Goal: Task Accomplishment & Management: Use online tool/utility

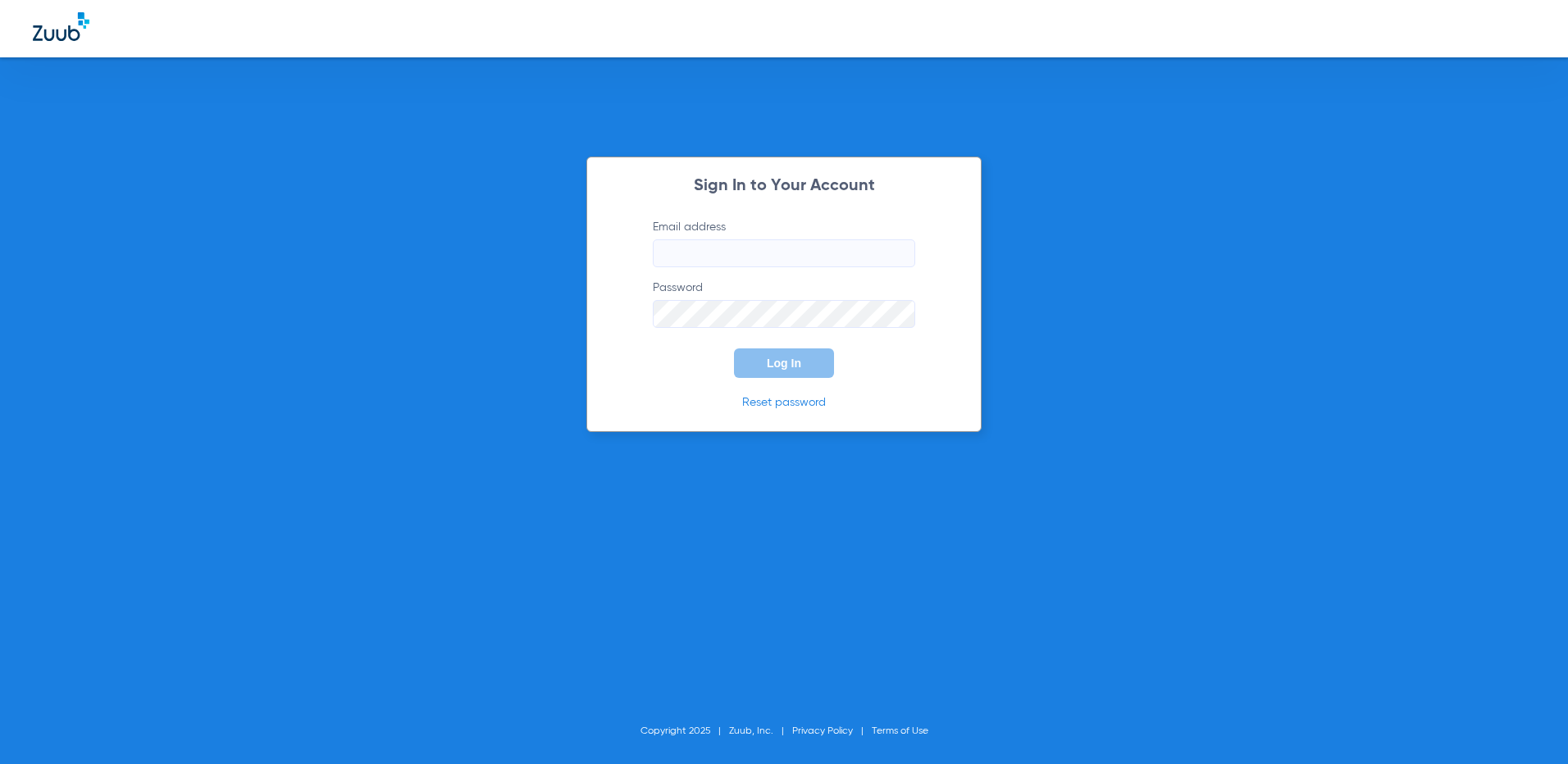
click at [759, 256] on input "Email address" at bounding box center [784, 253] width 262 height 28
click at [767, 255] on input "Email address" at bounding box center [784, 253] width 262 height 28
click at [1341, 382] on div "Sign In to Your Account Email address Required Password Log In Reset password C…" at bounding box center [784, 382] width 1568 height 764
click at [705, 258] on input "Email address Required" at bounding box center [784, 253] width 262 height 28
type input "[EMAIL_ADDRESS][DOMAIN_NAME]"
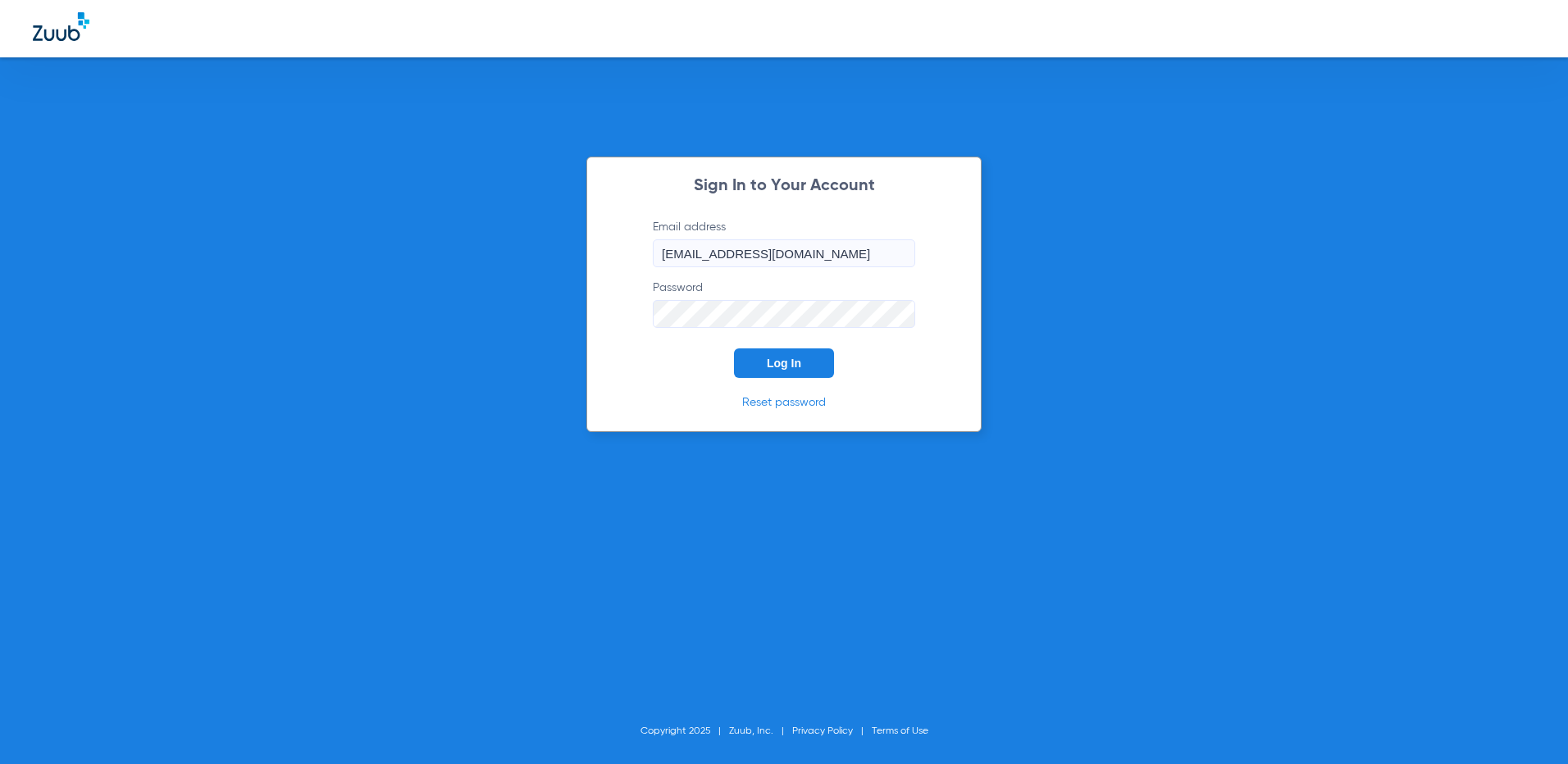
click at [778, 359] on span "Log In" at bounding box center [784, 363] width 35 height 13
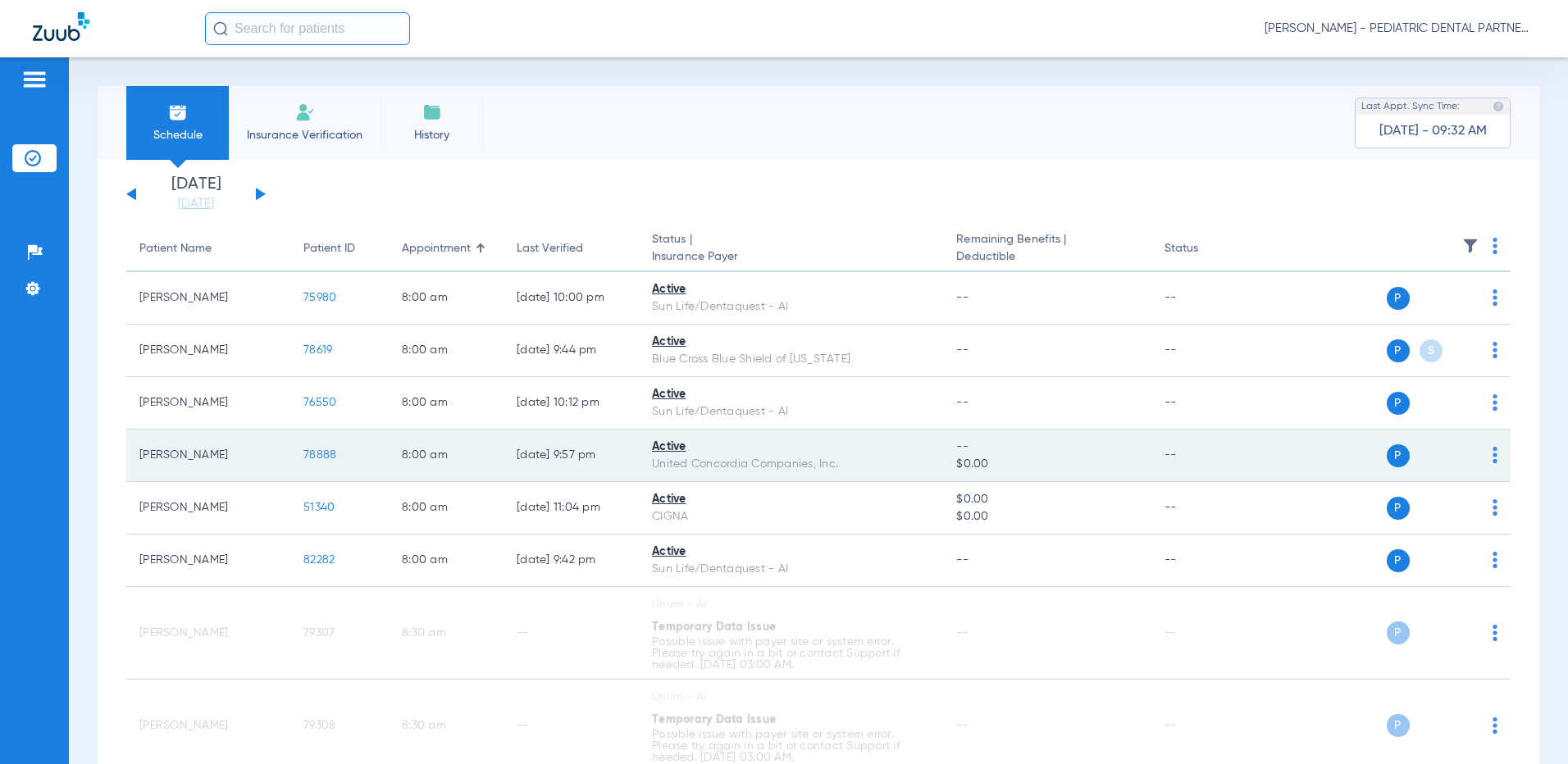
click at [327, 453] on span "78888" at bounding box center [320, 455] width 33 height 12
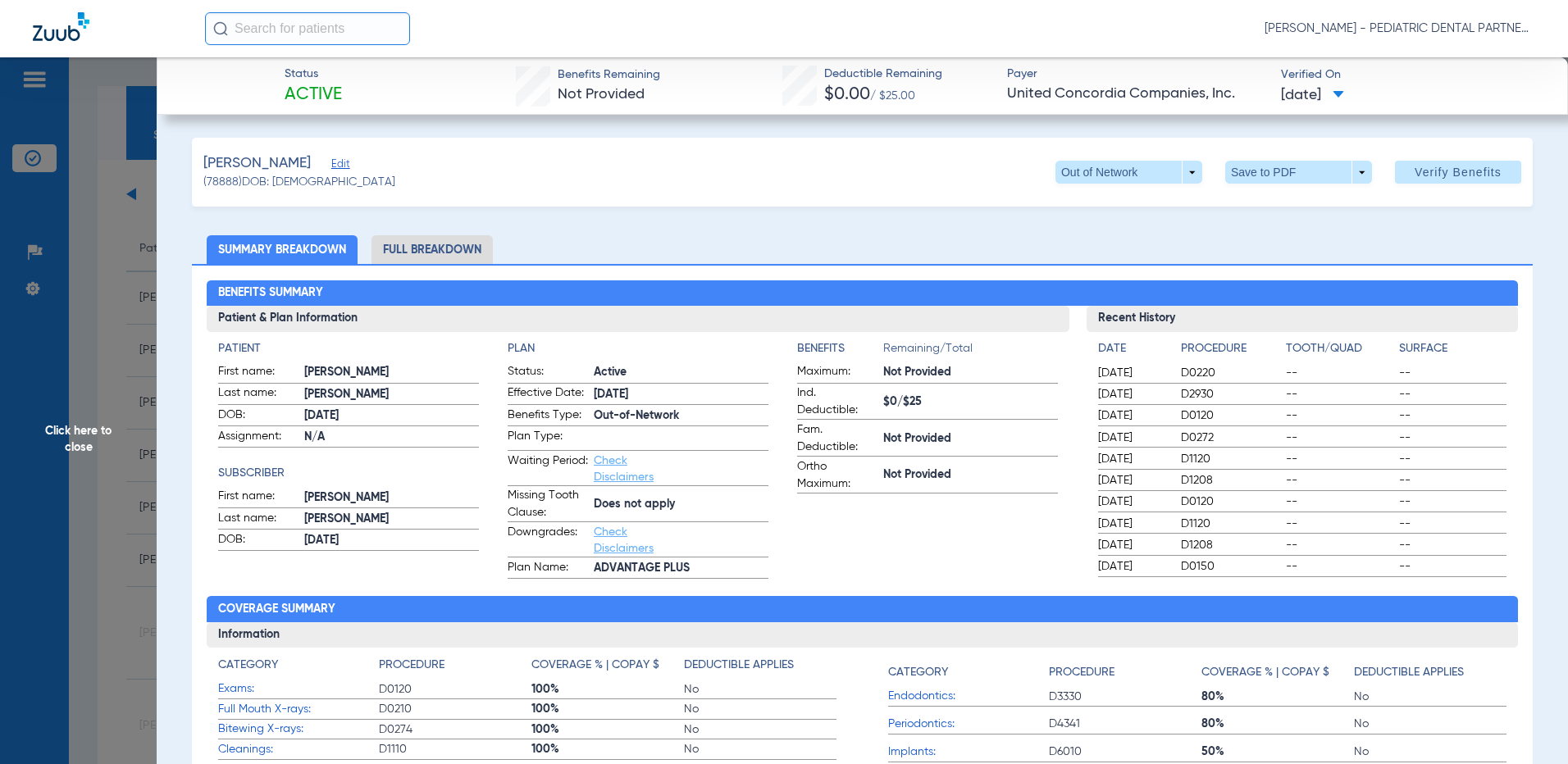
click at [83, 343] on span "Click here to close" at bounding box center [78, 439] width 156 height 764
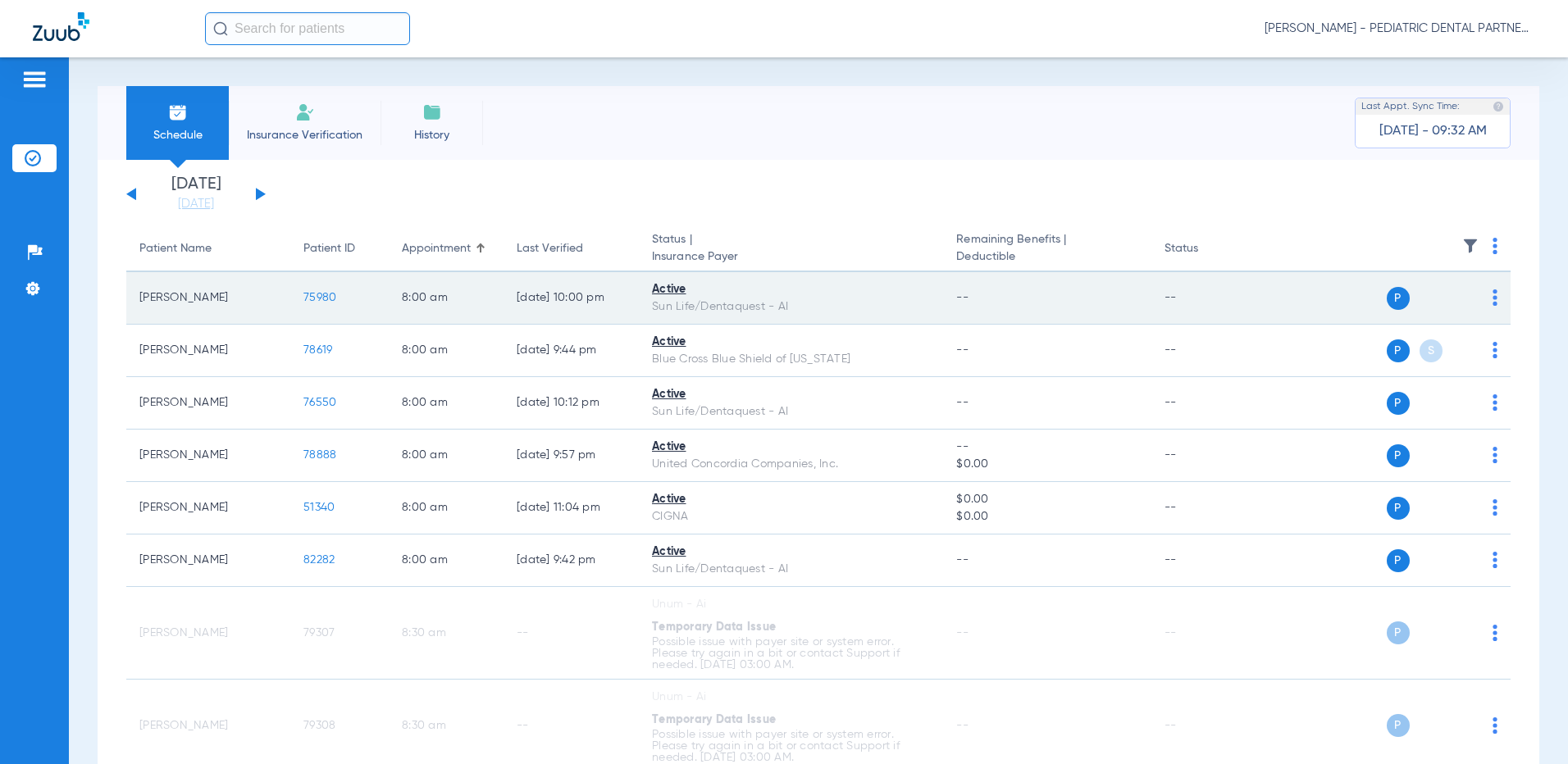
click at [318, 291] on span "75980" at bounding box center [320, 297] width 33 height 12
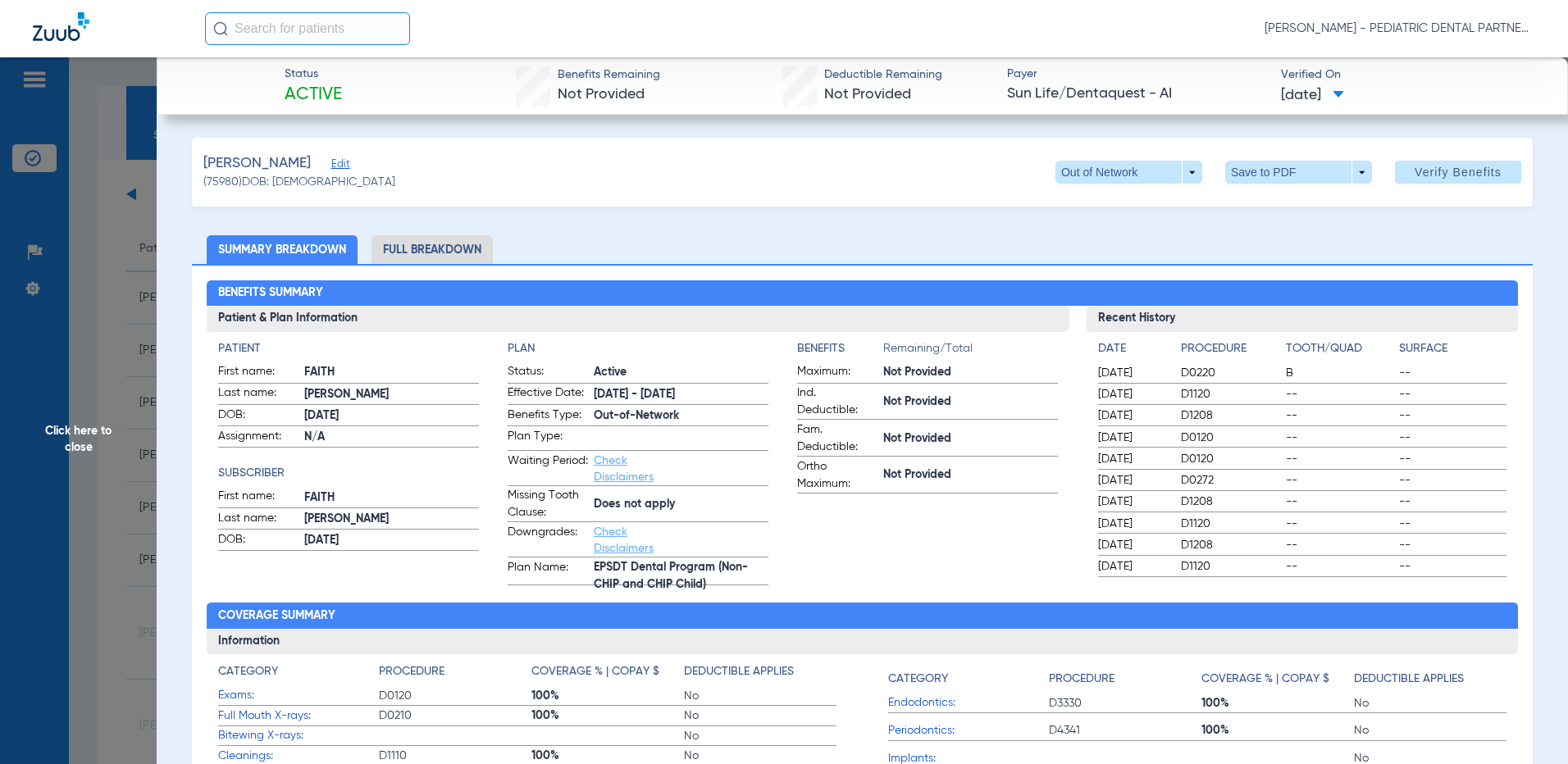
drag, startPoint x: 83, startPoint y: 432, endPoint x: 87, endPoint y: 425, distance: 8.1
click at [83, 427] on span "Click here to close" at bounding box center [78, 439] width 156 height 764
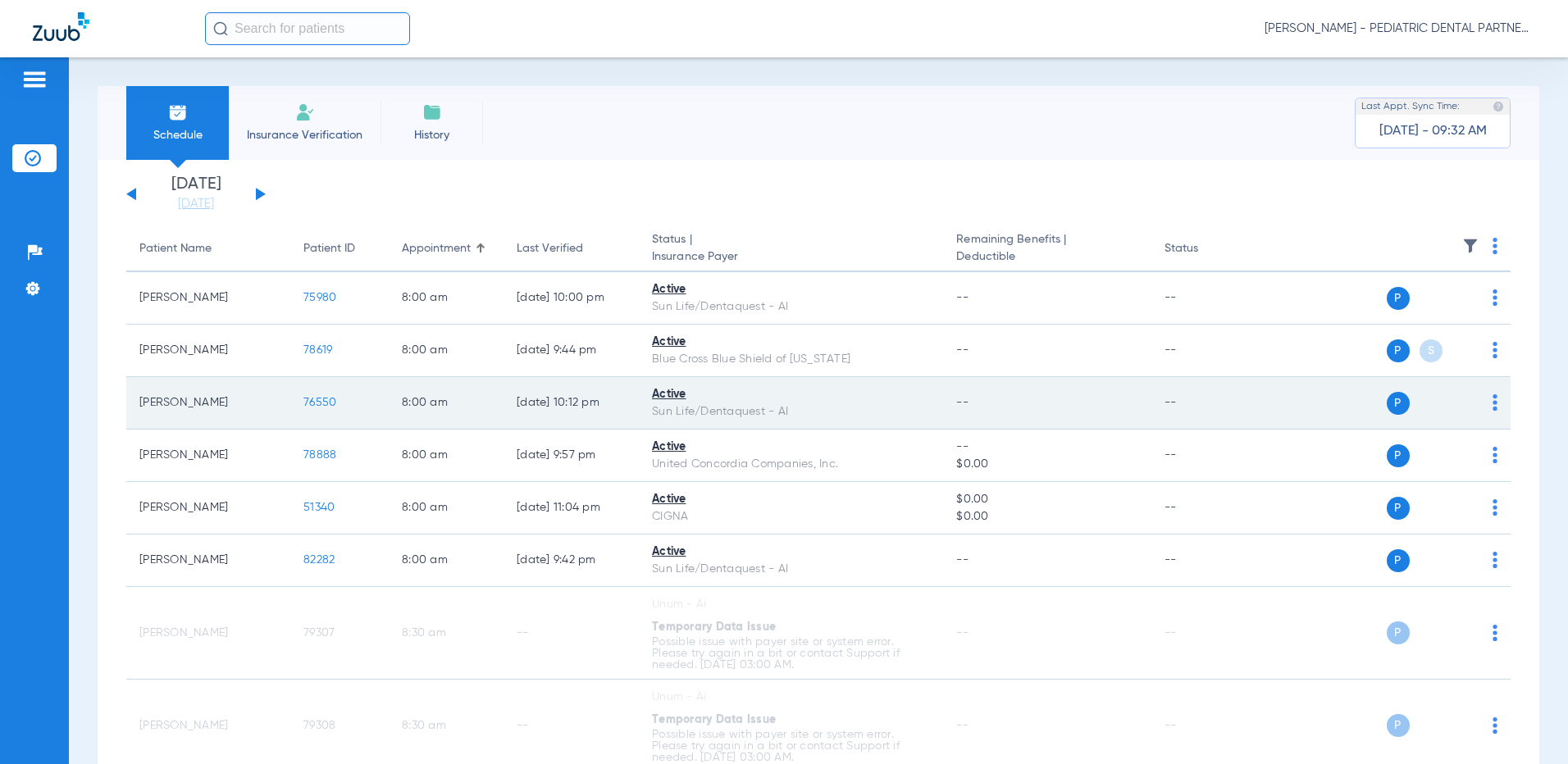
click at [317, 401] on span "76550" at bounding box center [320, 402] width 33 height 12
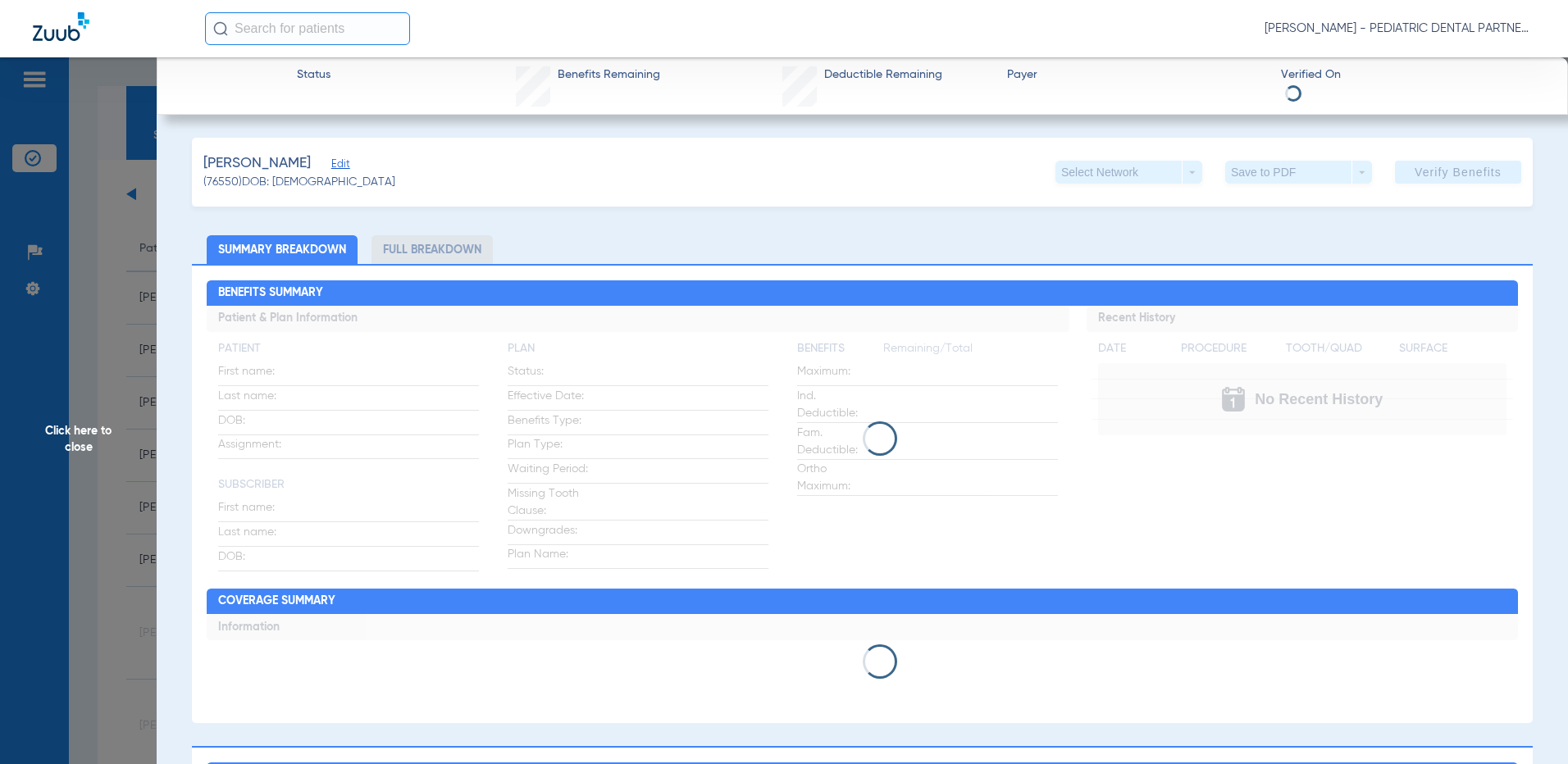
click at [84, 435] on span "Click here to close" at bounding box center [78, 439] width 156 height 764
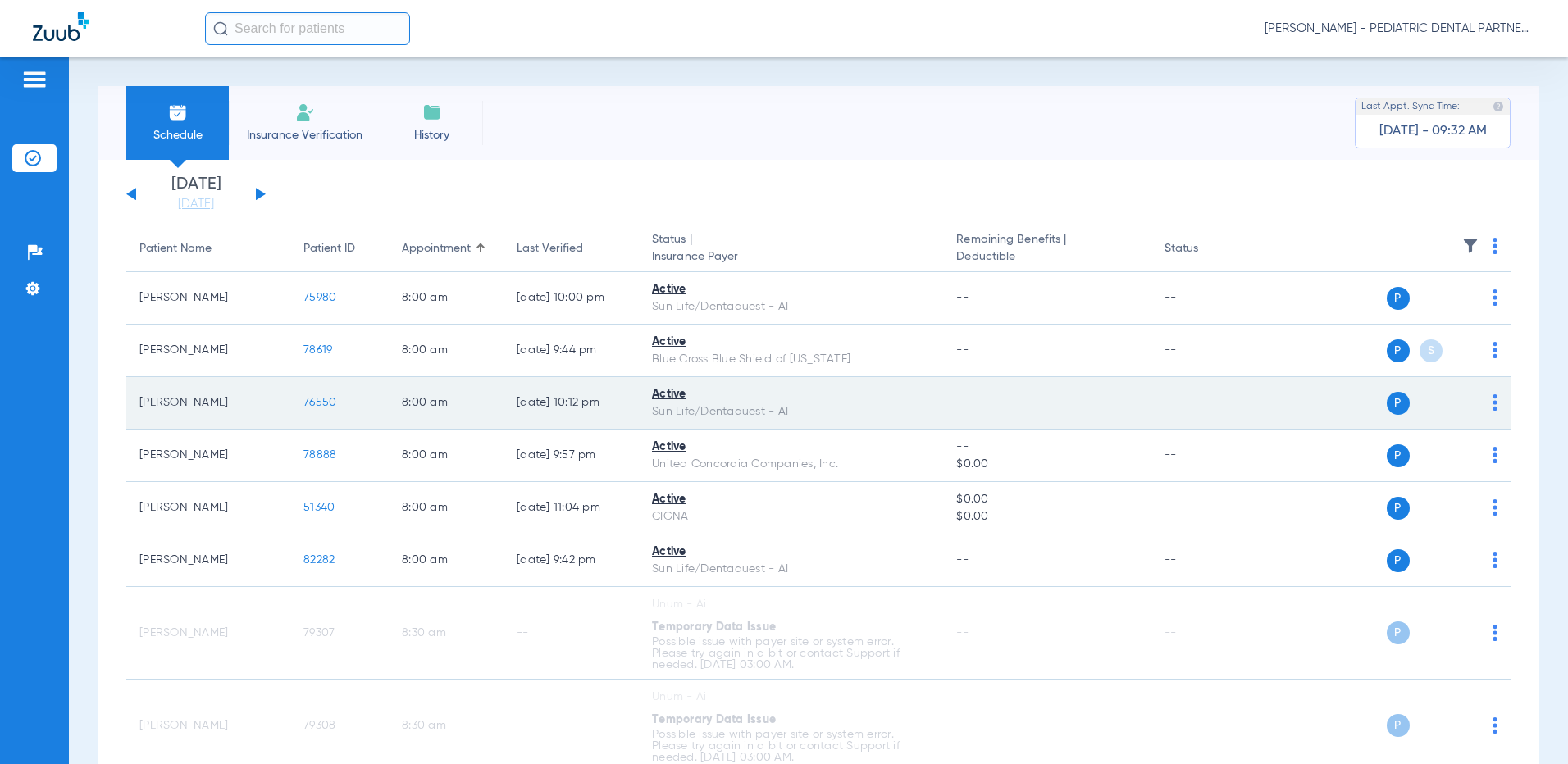
click at [318, 402] on span "76550" at bounding box center [320, 402] width 33 height 12
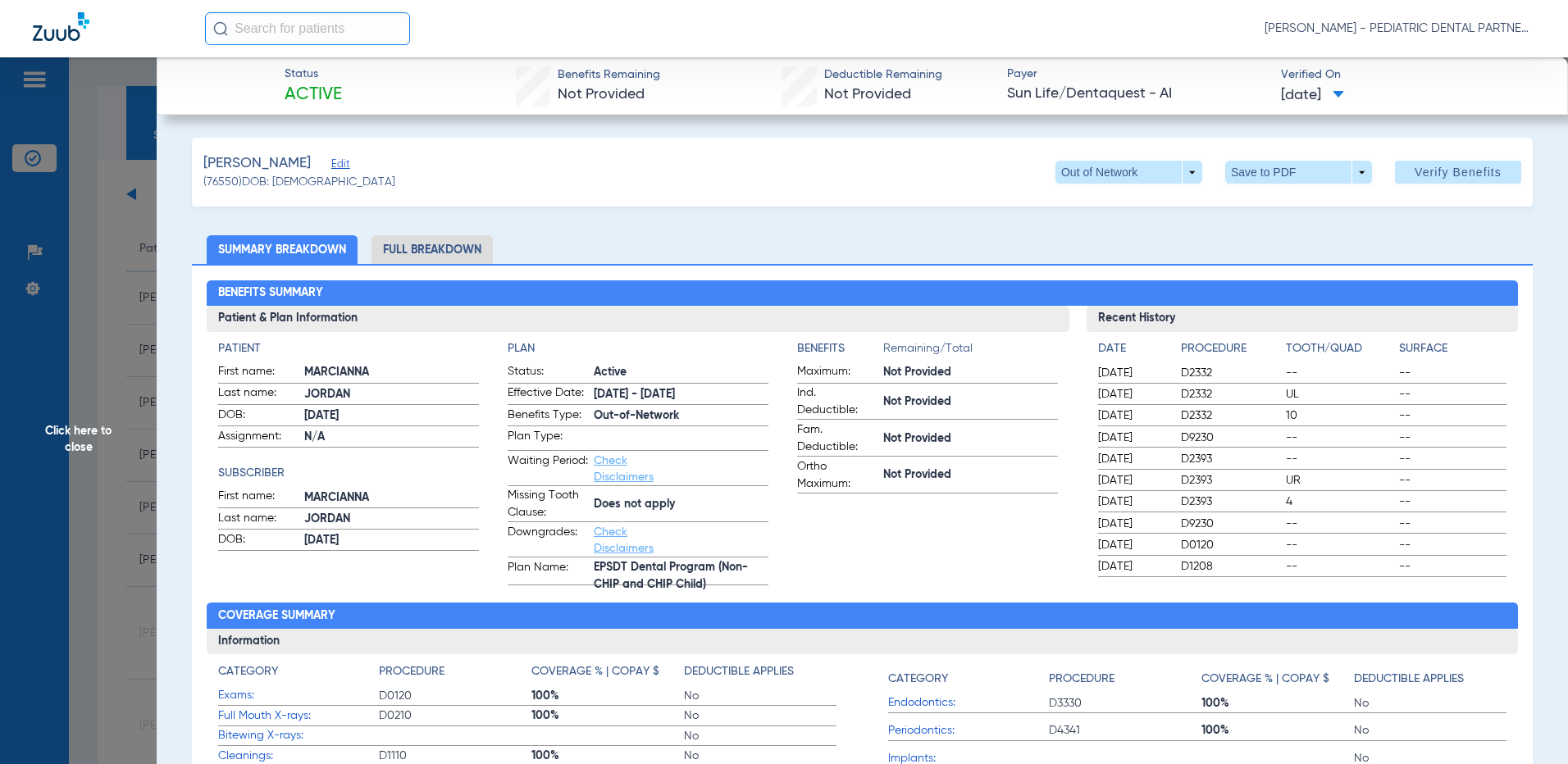
click at [80, 442] on span "Click here to close" at bounding box center [78, 439] width 156 height 764
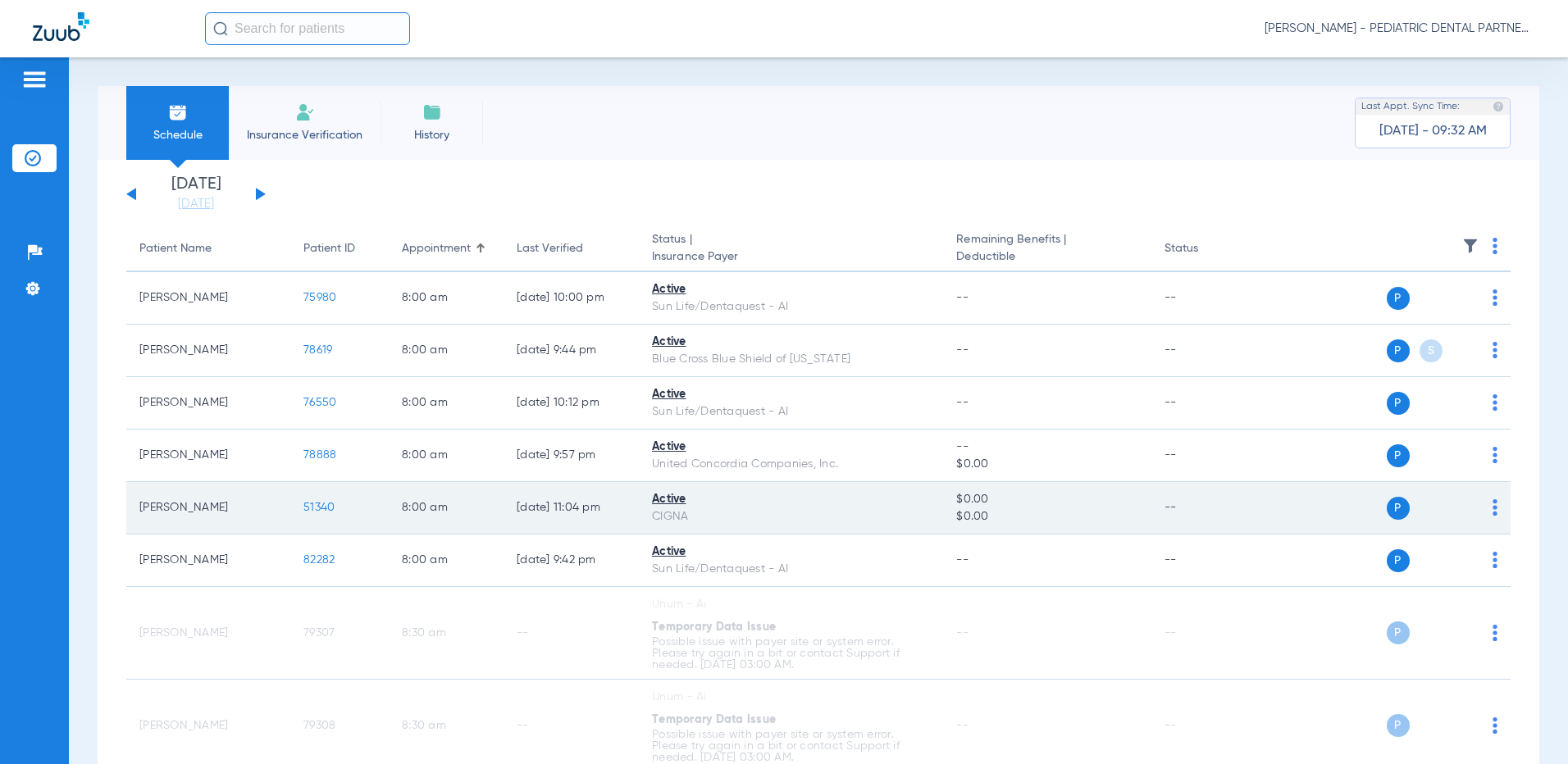
click at [320, 509] on span "51340" at bounding box center [319, 507] width 31 height 12
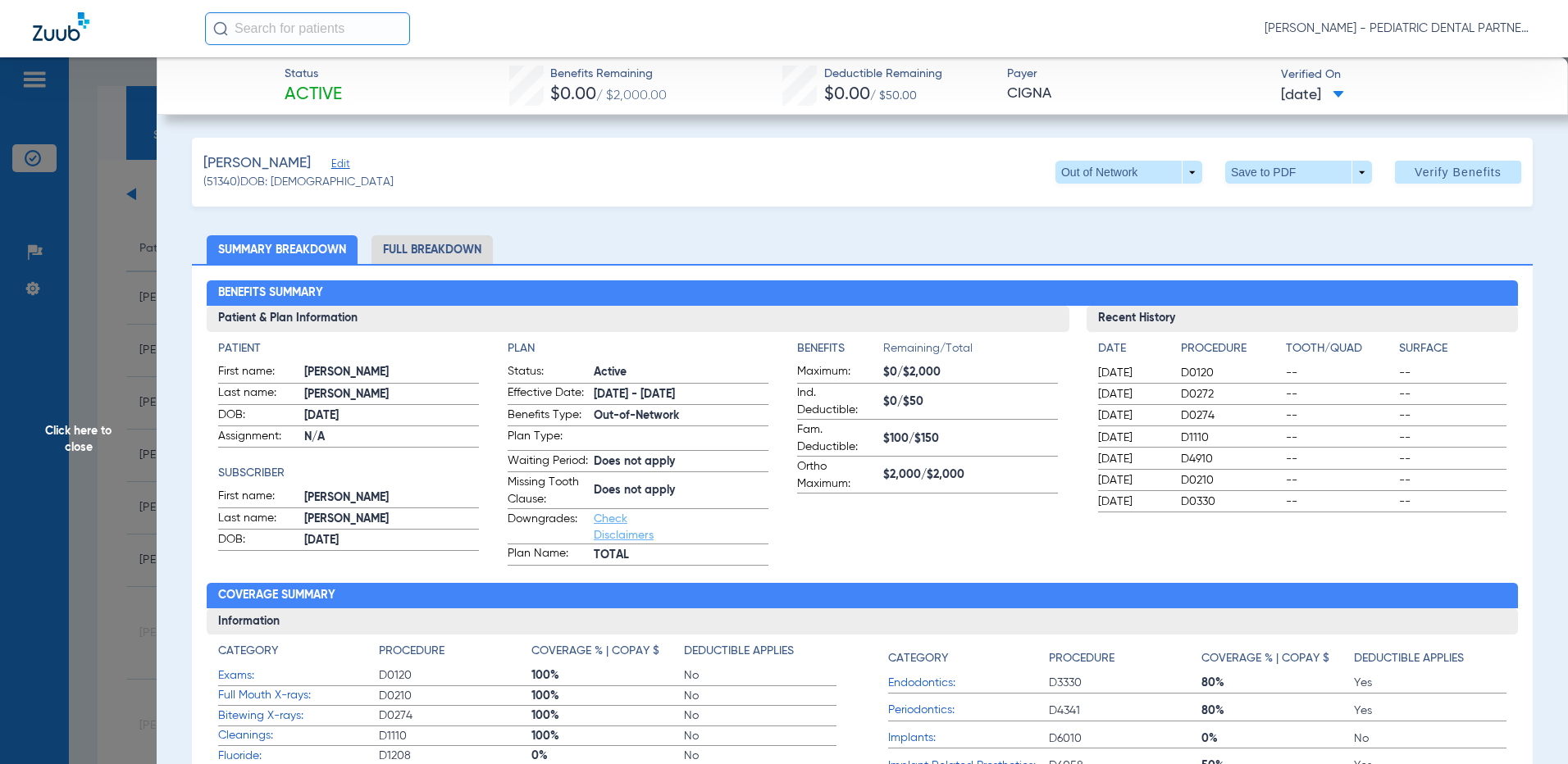
click at [87, 441] on span "Click here to close" at bounding box center [78, 439] width 156 height 764
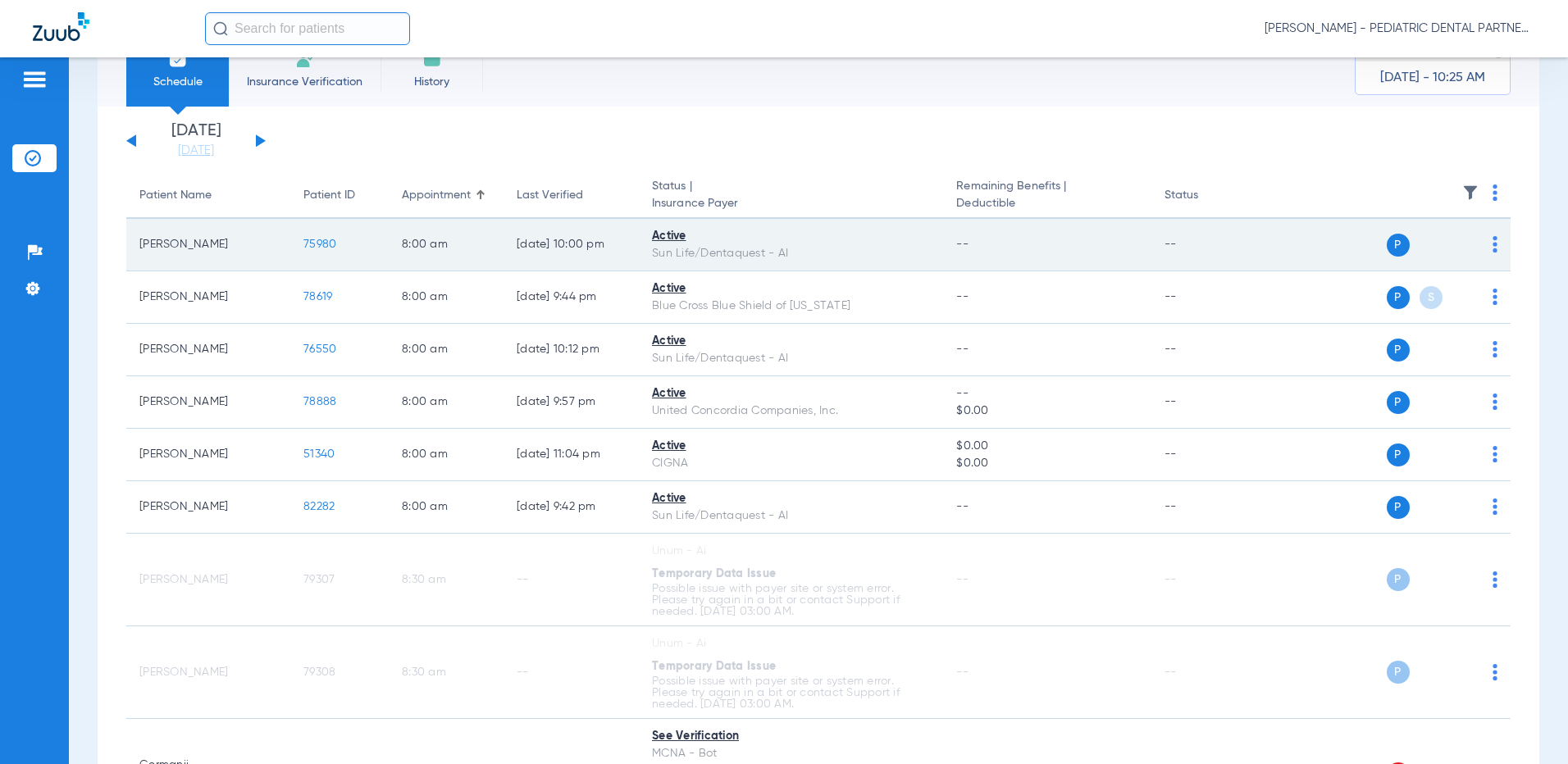
scroll to position [82, 0]
